Goal: Transaction & Acquisition: Subscribe to service/newsletter

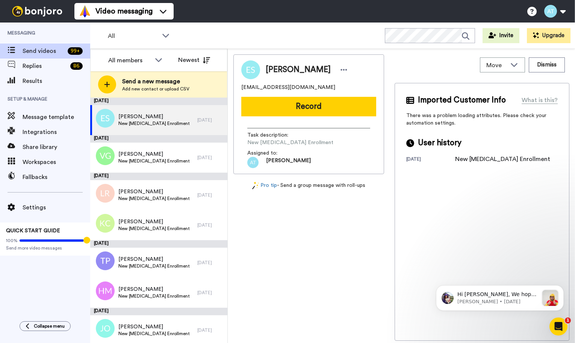
click at [338, 30] on div "All WORKSPACES View all All Default Task List + Add a new workspace Invite Upgr…" at bounding box center [332, 36] width 485 height 26
click at [279, 47] on div "All WORKSPACES View all All Default Task List + Add a new workspace Invite Upgr…" at bounding box center [332, 36] width 485 height 26
click at [559, 10] on button at bounding box center [554, 11] width 29 height 17
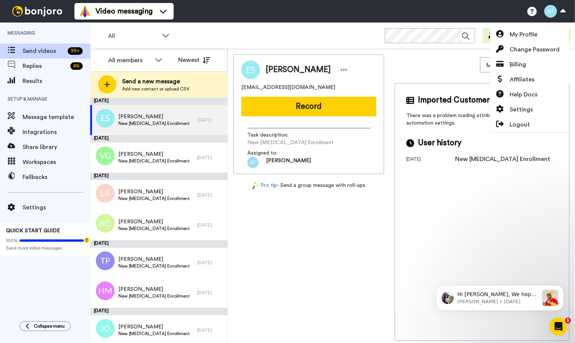
click at [468, 59] on div "Move WORKSPACES View all Default Task List + Add a new workspace Dismiss" at bounding box center [481, 64] width 175 height 21
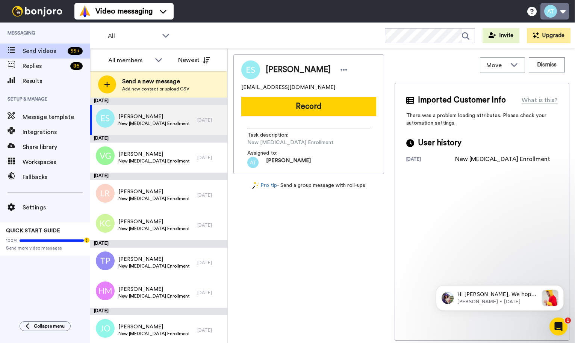
click at [557, 10] on button at bounding box center [554, 11] width 29 height 17
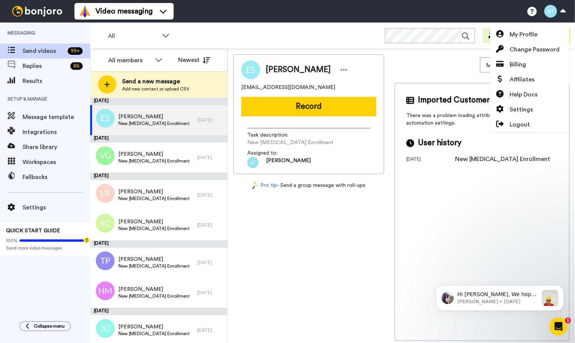
click at [461, 61] on div "Move WORKSPACES View all Default Task List + Add a new workspace Dismiss" at bounding box center [481, 64] width 175 height 21
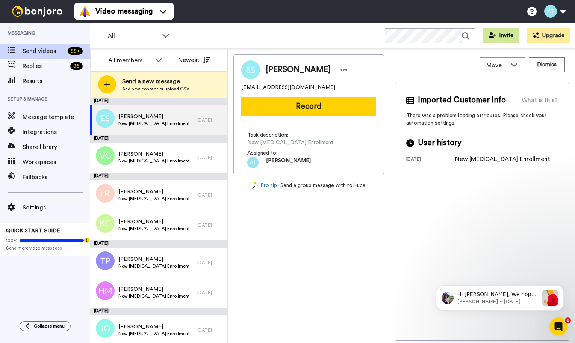
click at [502, 36] on button "Invite" at bounding box center [500, 35] width 37 height 15
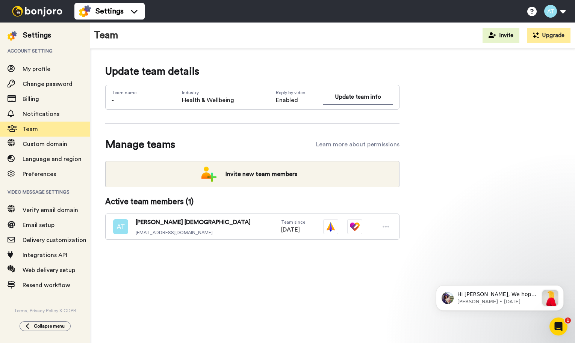
click at [250, 129] on div "Update team details Team name - Industry Health & Wellbeing Reply by video Enab…" at bounding box center [252, 164] width 294 height 200
click at [548, 38] on button "Upgrade" at bounding box center [549, 35] width 44 height 15
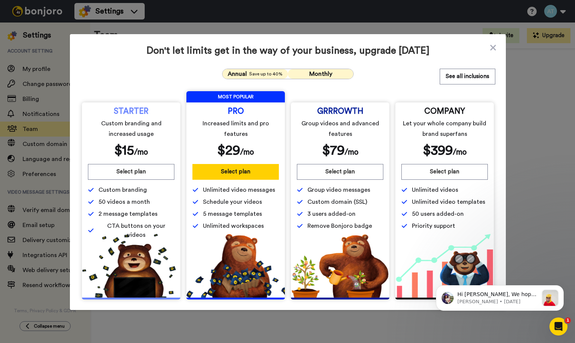
click at [321, 72] on span "Monthly" at bounding box center [320, 74] width 23 height 6
click at [232, 75] on span "Annual" at bounding box center [237, 73] width 19 height 9
click at [323, 74] on span "Monthly" at bounding box center [320, 74] width 23 height 6
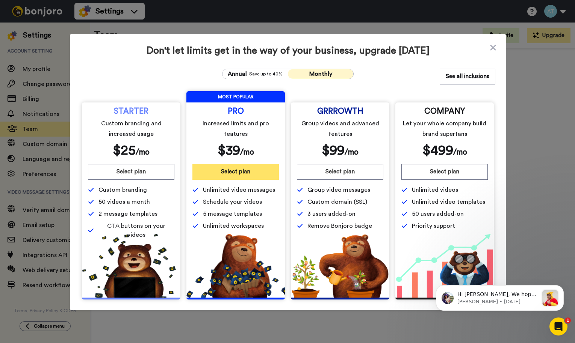
click at [222, 171] on button "Select plan" at bounding box center [235, 172] width 86 height 16
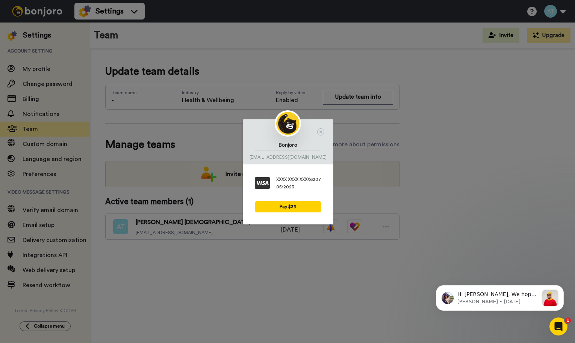
click at [315, 133] on div at bounding box center [288, 123] width 91 height 26
click at [321, 133] on icon at bounding box center [320, 131] width 7 height 7
